Goal: Use online tool/utility: Utilize a website feature to perform a specific function

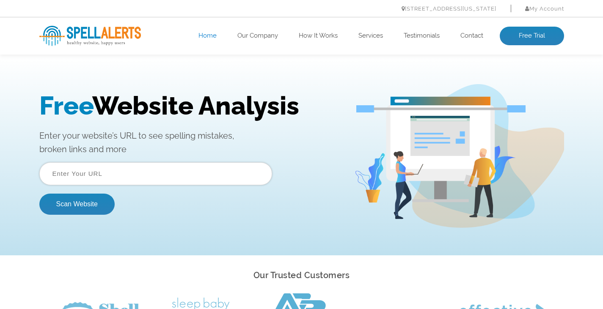
click at [133, 177] on input "text" at bounding box center [155, 174] width 233 height 23
paste input "[URL][DOMAIN_NAME]"
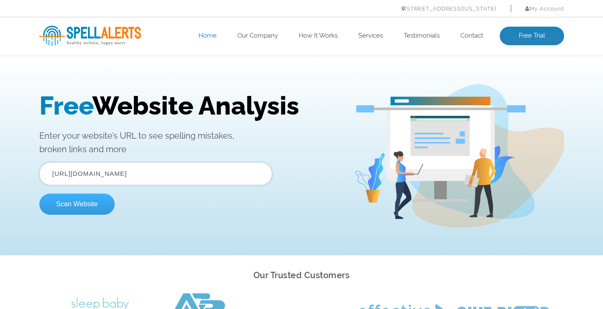
type input "[URL][DOMAIN_NAME]"
click at [86, 202] on button "Scan Website" at bounding box center [76, 204] width 75 height 21
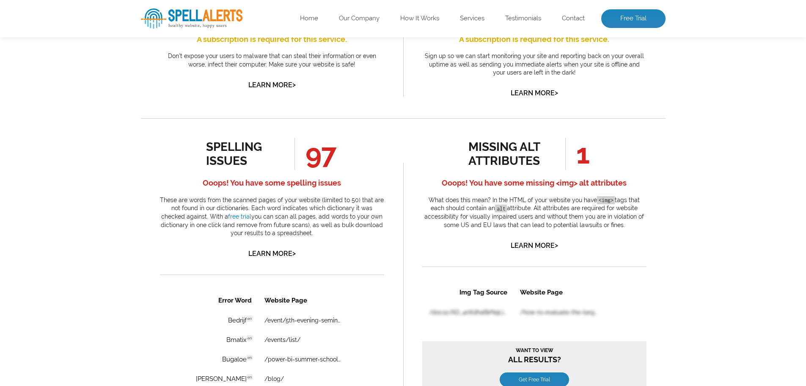
scroll to position [423, 0]
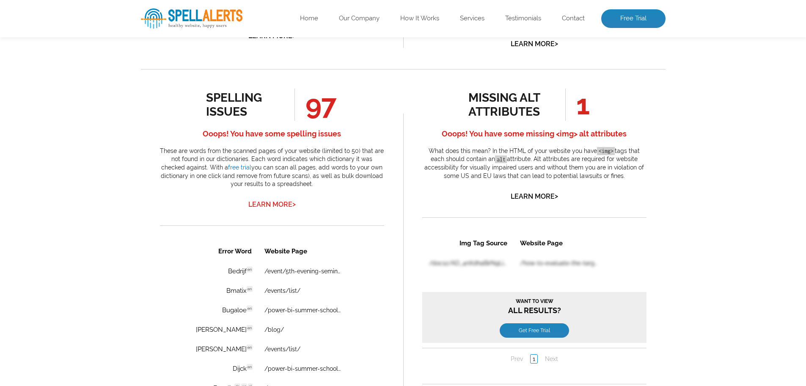
click at [279, 207] on link "Learn More >" at bounding box center [272, 204] width 47 height 8
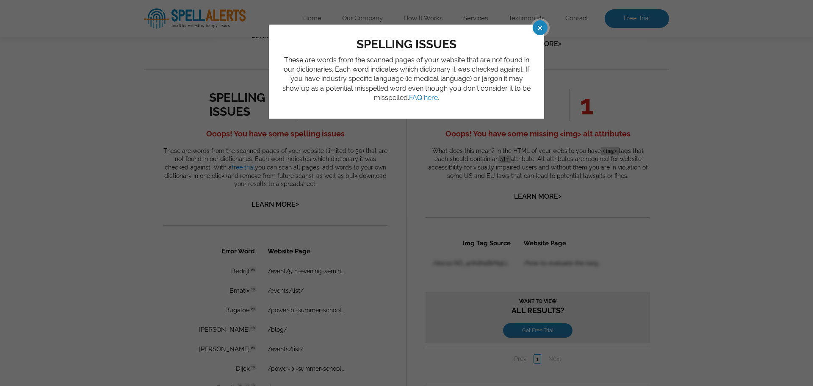
click at [539, 30] on span at bounding box center [532, 27] width 15 height 15
